Goal: Task Accomplishment & Management: Use online tool/utility

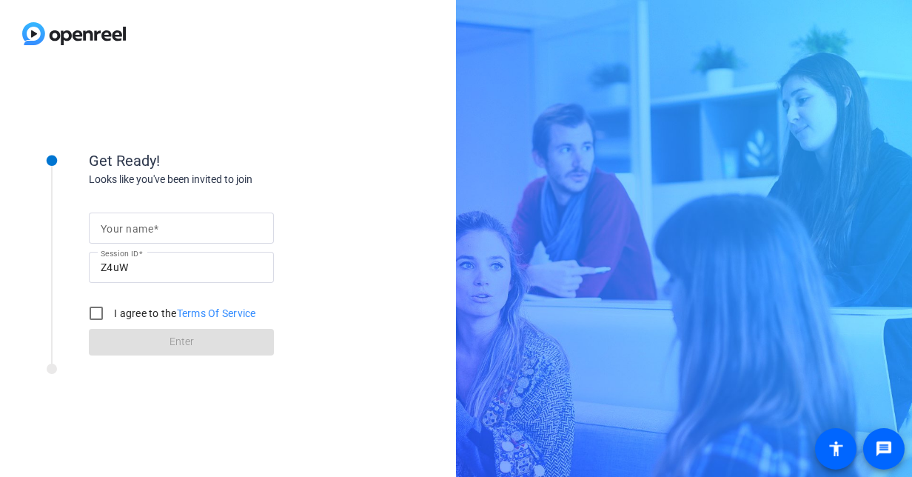
click at [121, 229] on mat-label "Your name" at bounding box center [127, 229] width 53 height 12
click at [121, 229] on input "Your name" at bounding box center [181, 228] width 161 height 18
type input "[PERSON_NAME]"
click at [98, 316] on input "I agree to the Terms Of Service" at bounding box center [96, 313] width 30 height 30
checkbox input "true"
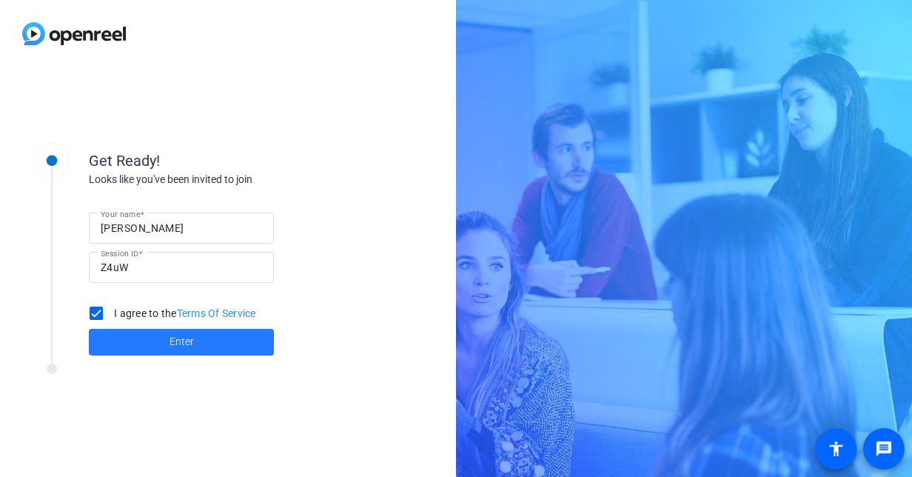
click at [179, 342] on span "Enter" at bounding box center [181, 342] width 24 height 16
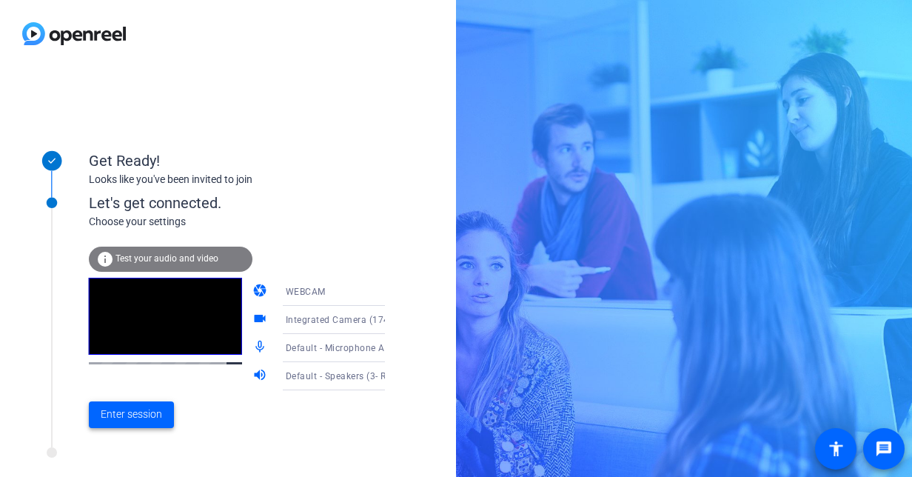
click at [123, 414] on span "Enter session" at bounding box center [131, 414] width 61 height 16
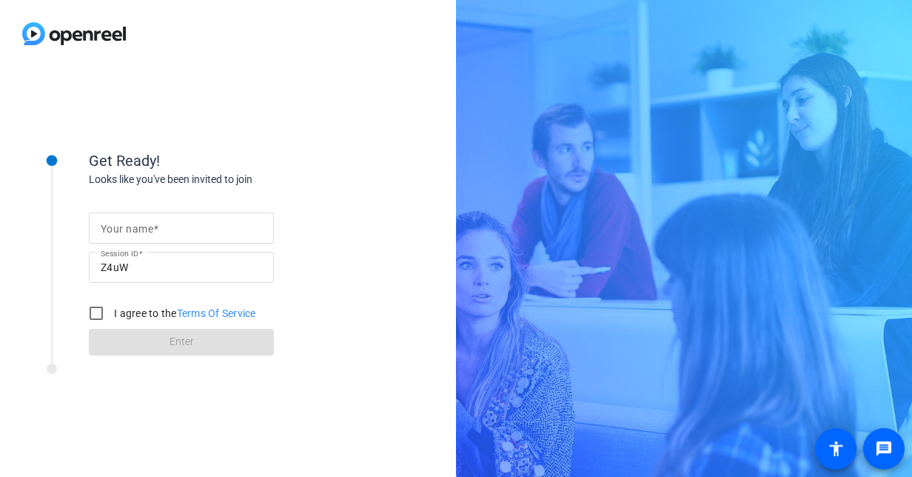
click at [166, 226] on input "Your name" at bounding box center [181, 228] width 161 height 18
type input "[PERSON_NAME]"
click at [99, 311] on input "I agree to the Terms Of Service" at bounding box center [96, 313] width 30 height 30
checkbox input "true"
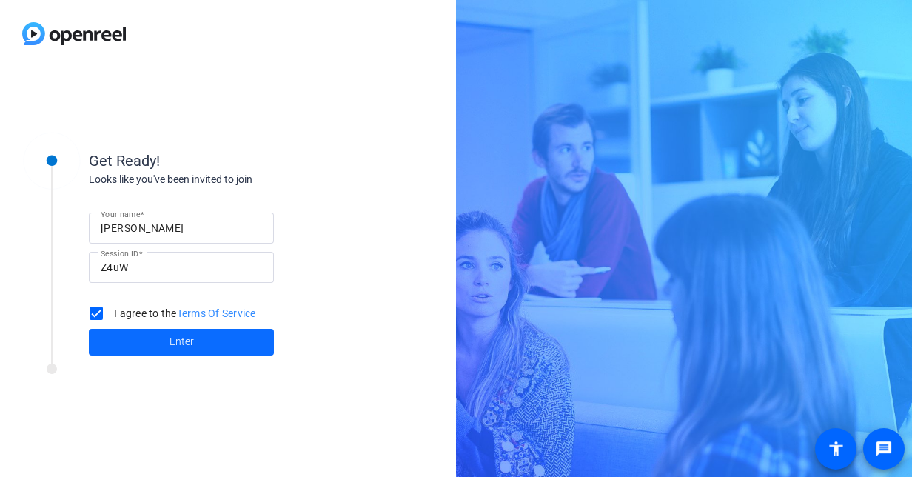
click at [172, 342] on span "Enter" at bounding box center [181, 342] width 24 height 16
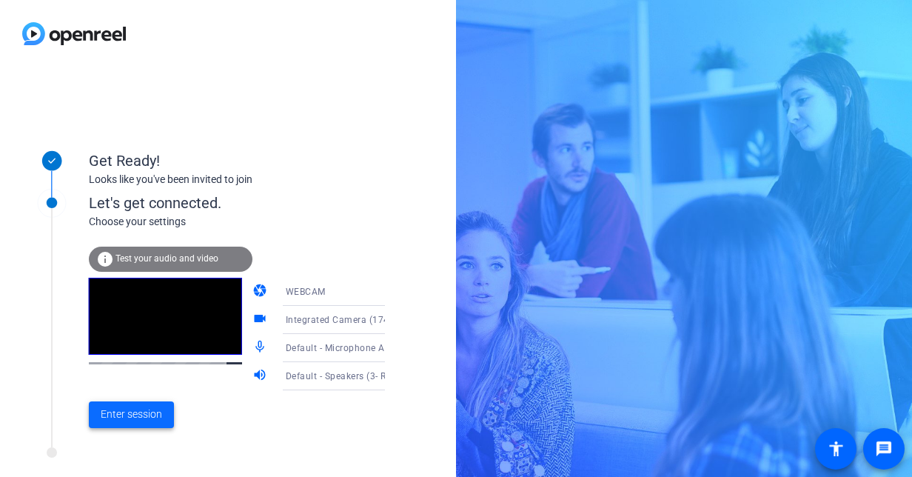
click at [140, 410] on span "Enter session" at bounding box center [131, 414] width 61 height 16
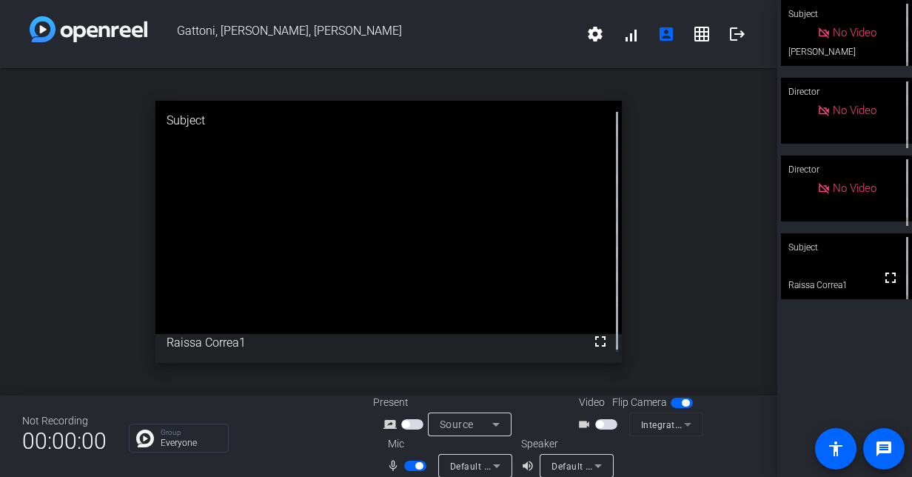
click at [598, 422] on span "button" at bounding box center [599, 423] width 7 height 7
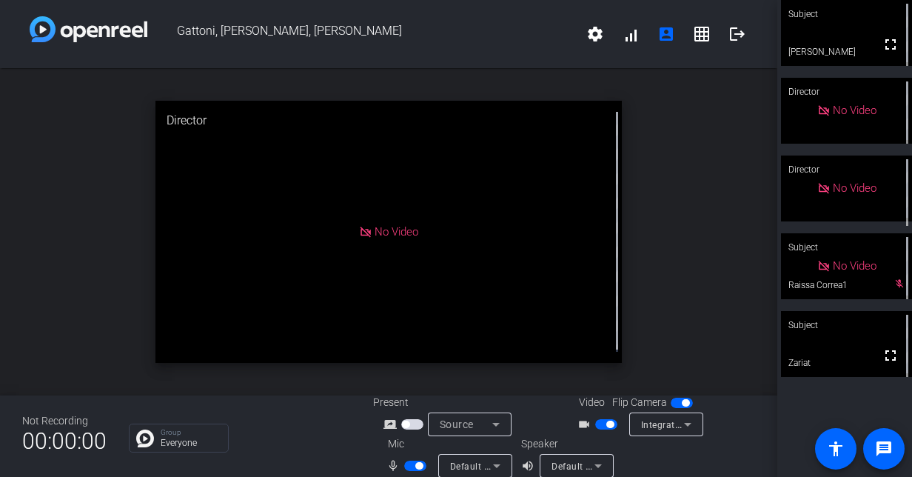
click at [606, 425] on span "button" at bounding box center [609, 423] width 7 height 7
click at [410, 463] on span "button" at bounding box center [415, 465] width 22 height 10
drag, startPoint x: 675, startPoint y: 278, endPoint x: 667, endPoint y: 284, distance: 10.5
click at [675, 278] on div "open_in_new Director No Video" at bounding box center [388, 231] width 777 height 327
click at [409, 455] on div "mic_none Default - Microphone Array (3- Intel® Smart Sound Technology for Digit…" at bounding box center [447, 466] width 148 height 24
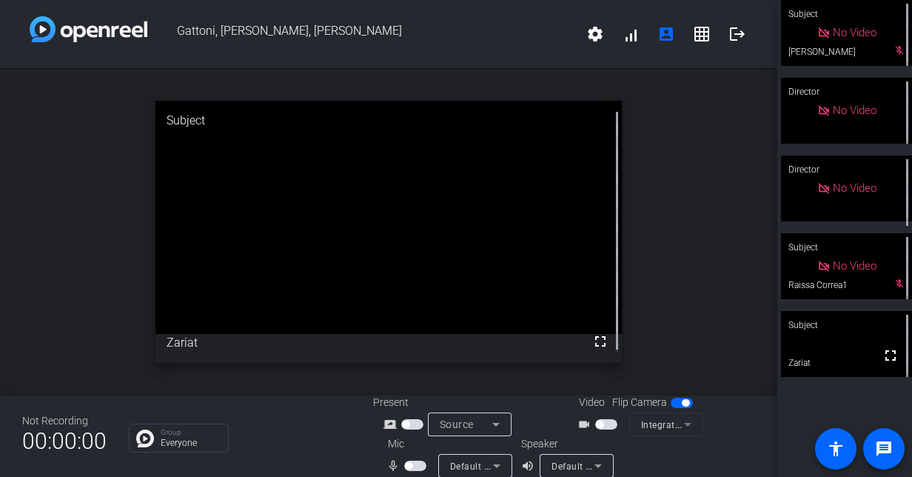
click at [410, 463] on span "button" at bounding box center [408, 465] width 7 height 7
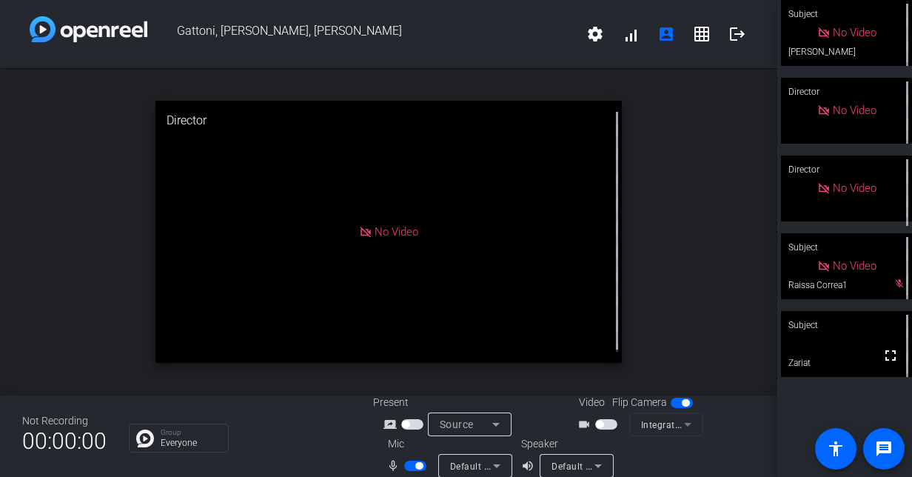
click at [598, 420] on span "button" at bounding box center [606, 424] width 22 height 10
click at [606, 423] on span "button" at bounding box center [609, 423] width 7 height 7
click at [418, 464] on span "button" at bounding box center [418, 465] width 7 height 7
click at [411, 463] on span "button" at bounding box center [415, 465] width 22 height 10
